Goal: Task Accomplishment & Management: Manage account settings

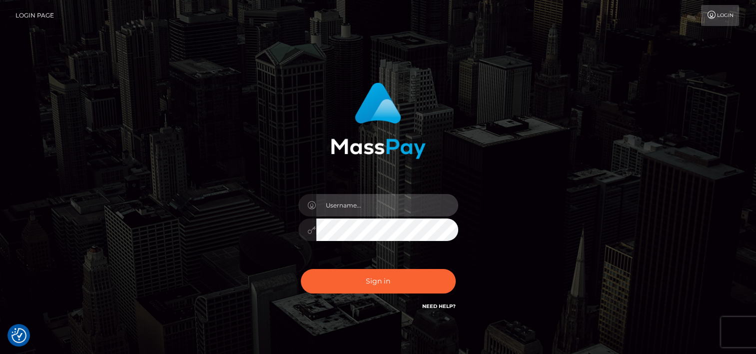
click at [396, 199] on input "text" at bounding box center [387, 205] width 142 height 22
type input "tammyk.cforth"
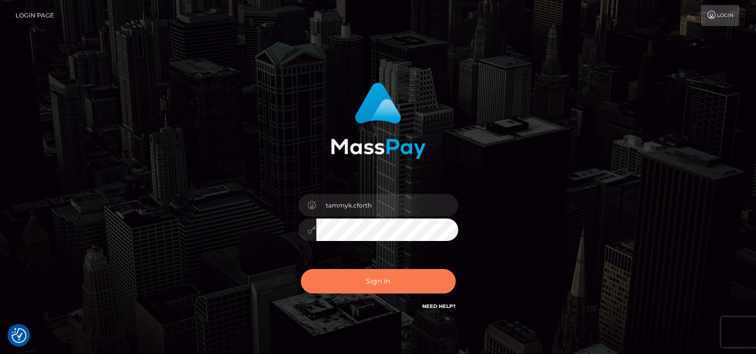
click at [382, 280] on button "Sign in" at bounding box center [378, 281] width 155 height 24
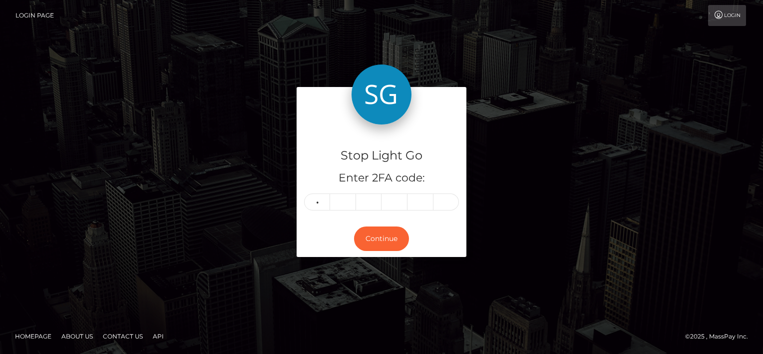
type input "2"
type input "8"
type input "4"
type input "5"
type input "7"
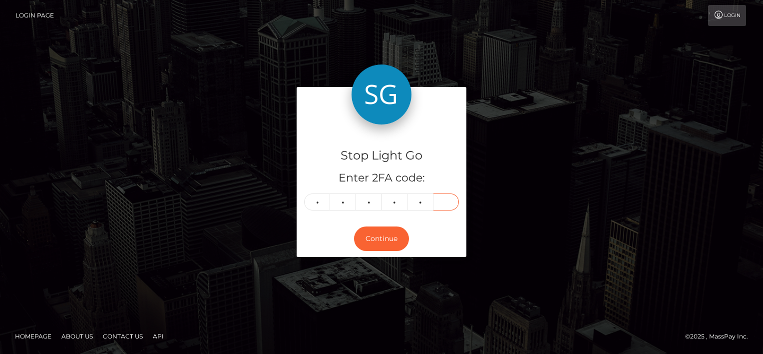
type input "0"
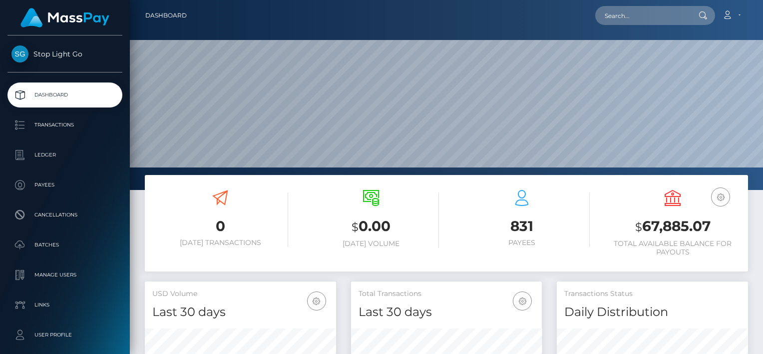
scroll to position [177, 191]
